Goal: Register for event/course

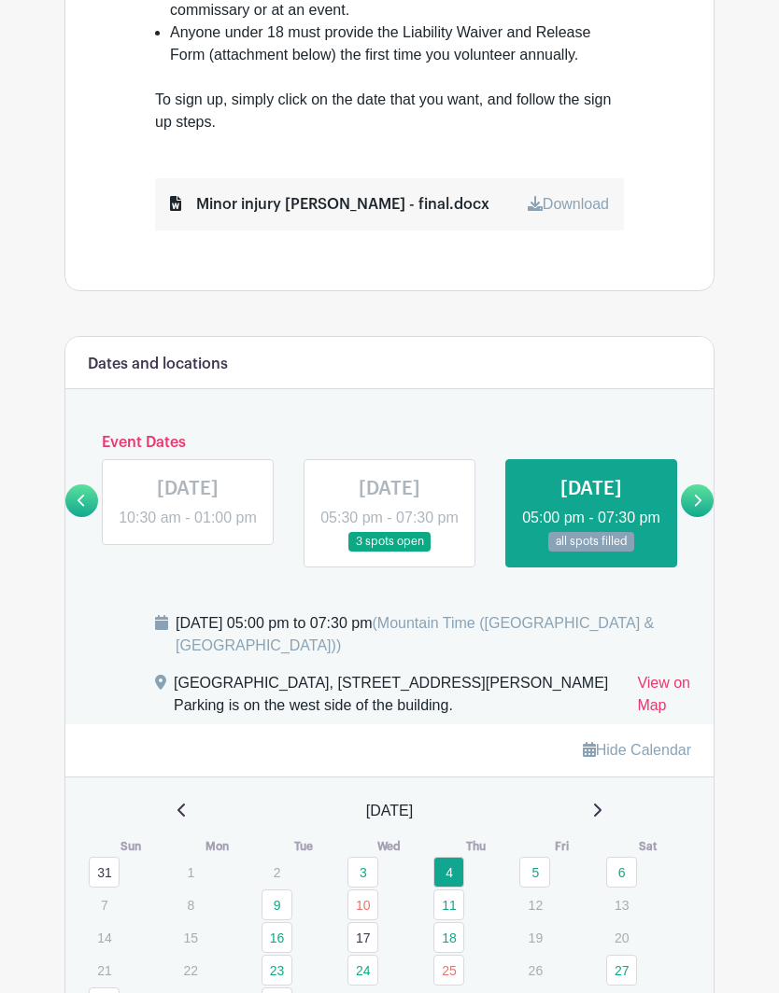
click at [698, 502] on icon at bounding box center [698, 501] width 7 height 12
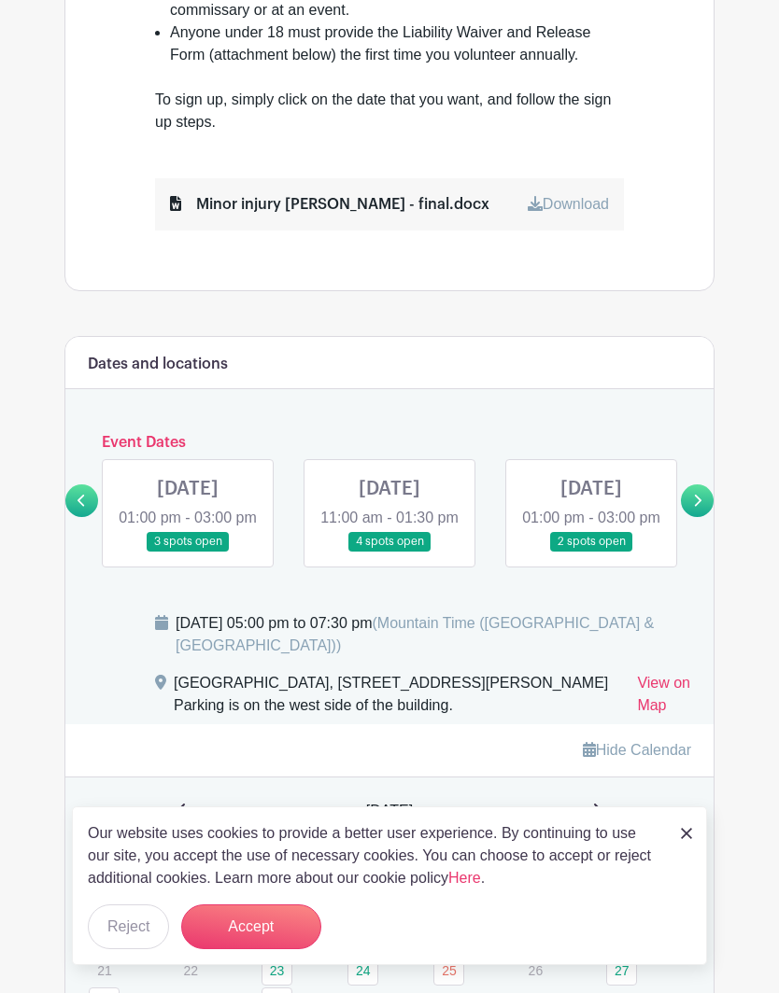
click at [389, 552] on link at bounding box center [389, 552] width 0 height 0
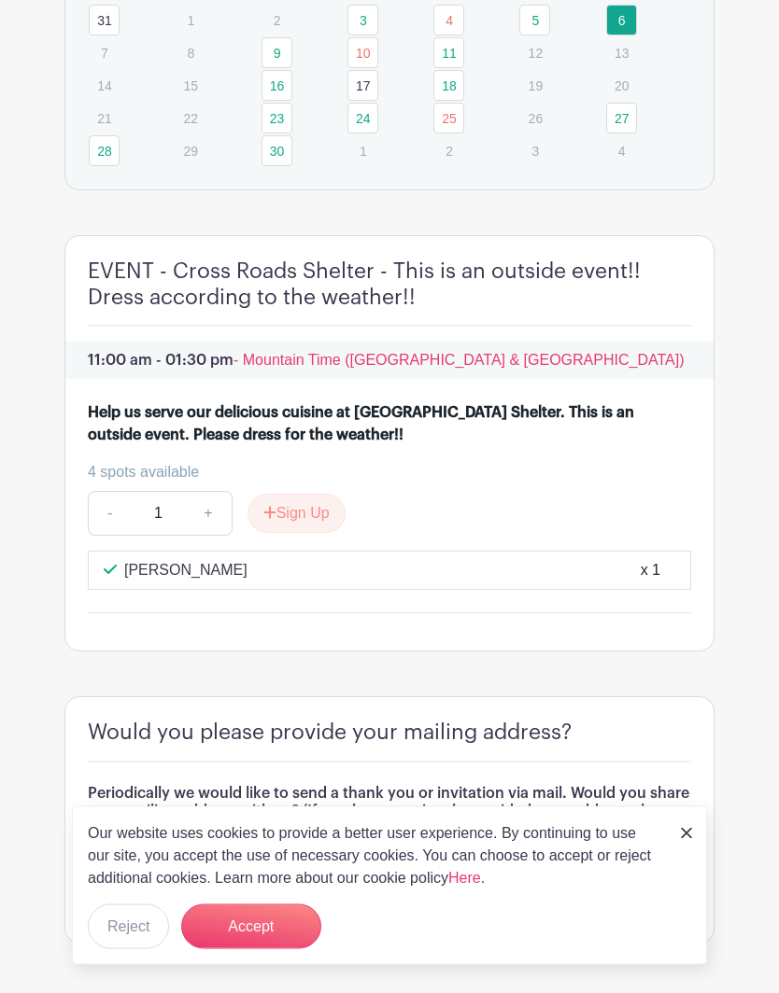
scroll to position [1768, 0]
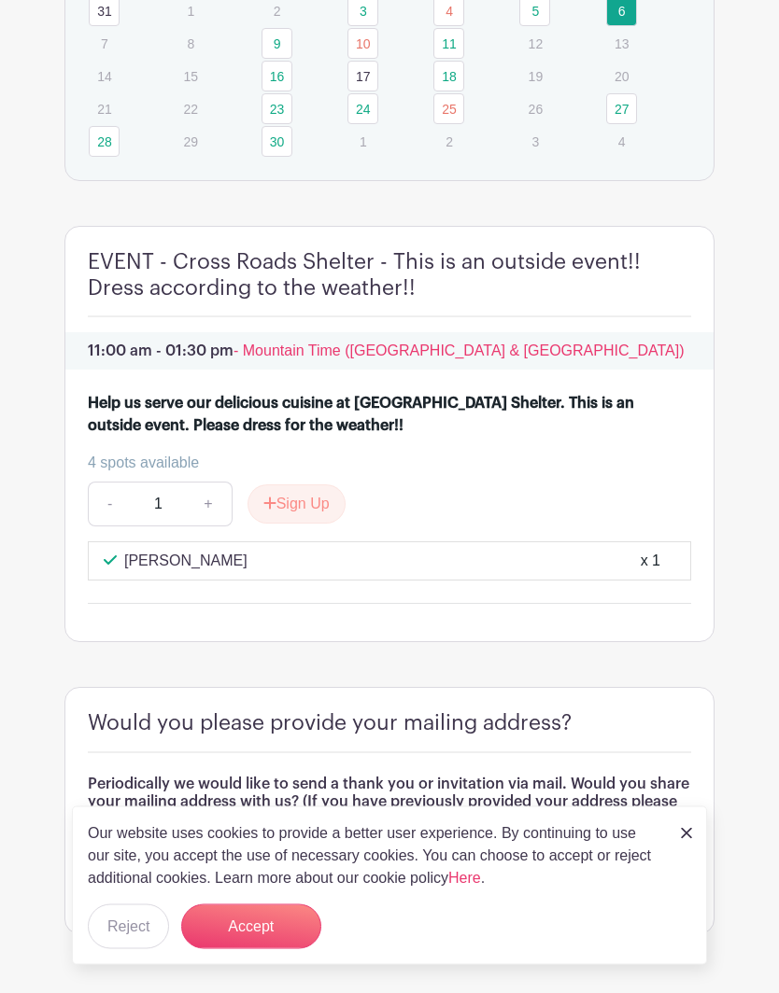
click at [255, 949] on button "Accept" at bounding box center [251, 927] width 140 height 45
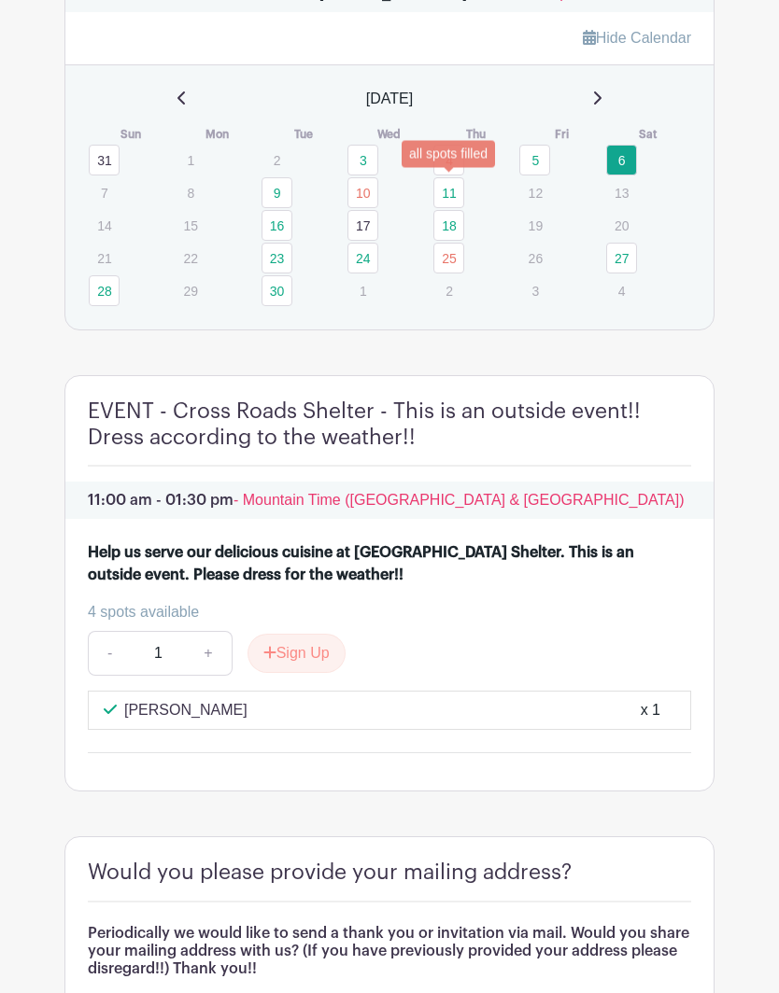
scroll to position [1615, 0]
click at [444, 176] on link "4" at bounding box center [448, 160] width 31 height 31
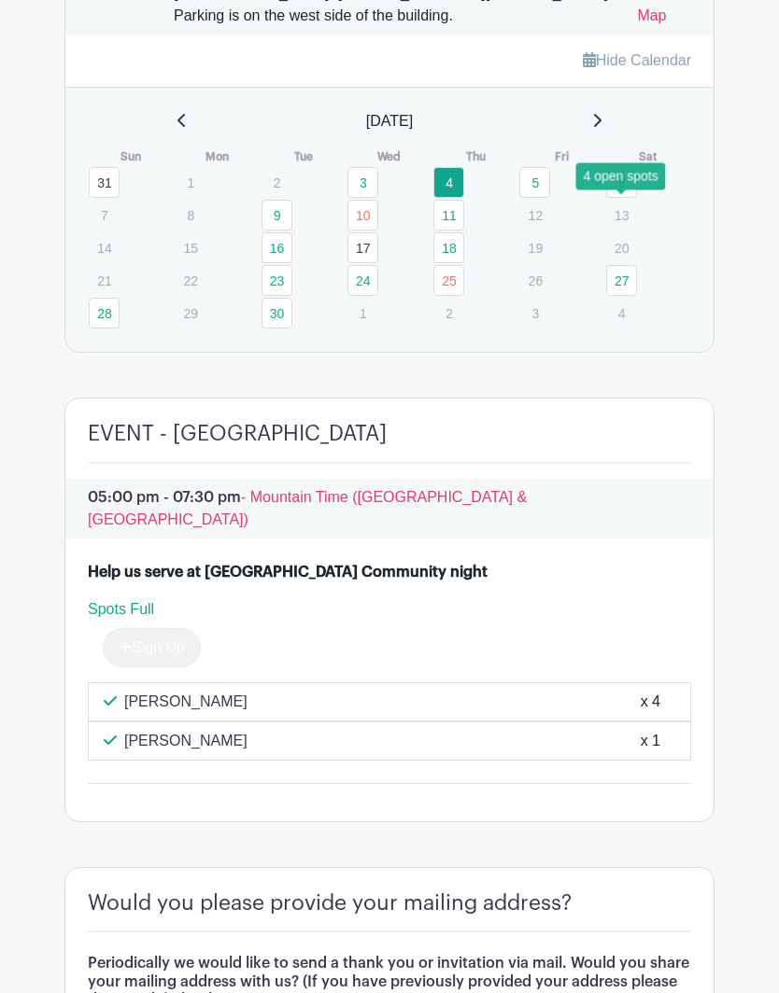
click at [617, 198] on link "6" at bounding box center [621, 182] width 31 height 31
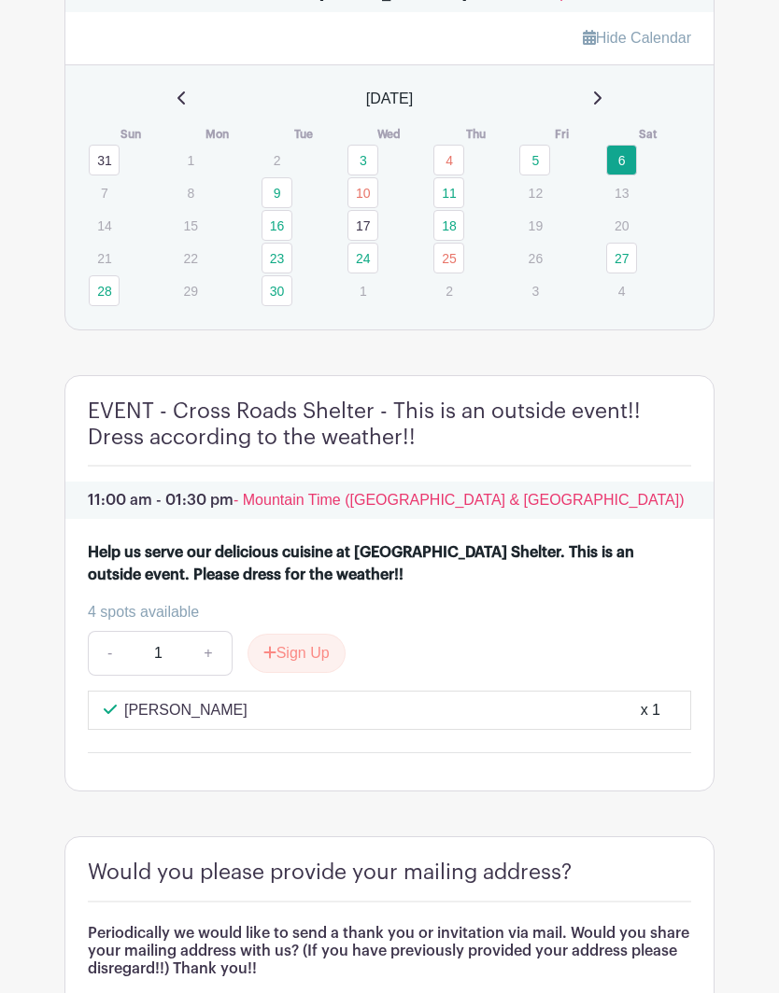
click at [274, 513] on p "11:00 am - 01:30 pm - Mountain Time ([GEOGRAPHIC_DATA] & [GEOGRAPHIC_DATA])" at bounding box center [389, 500] width 648 height 37
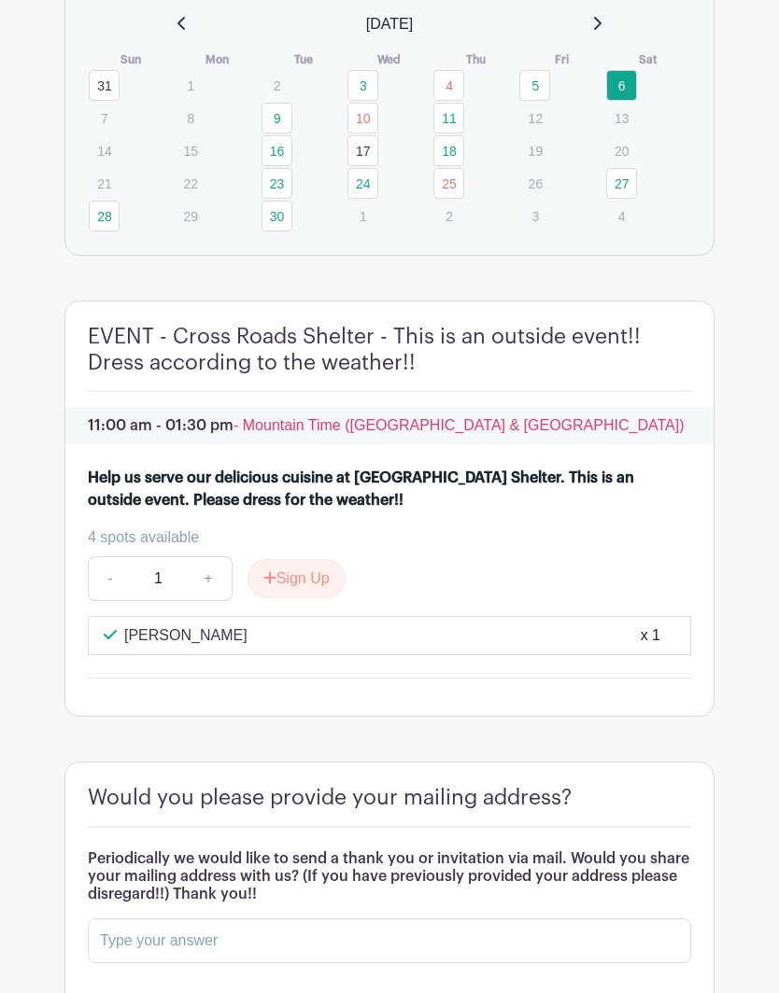
scroll to position [1695, 0]
